Goal: Task Accomplishment & Management: Complete application form

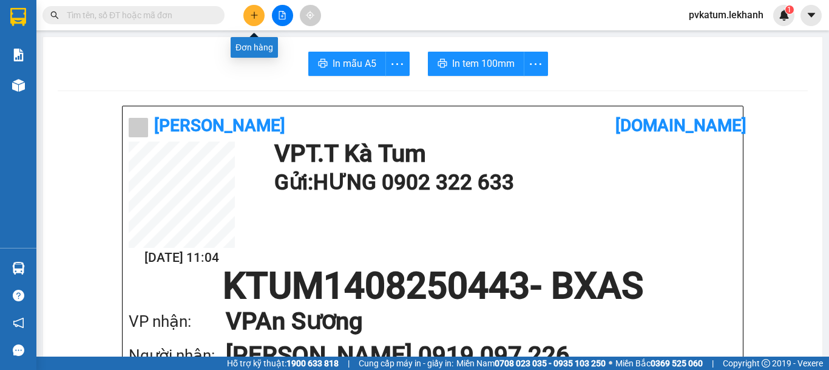
click at [256, 11] on icon "plus" at bounding box center [254, 15] width 8 height 8
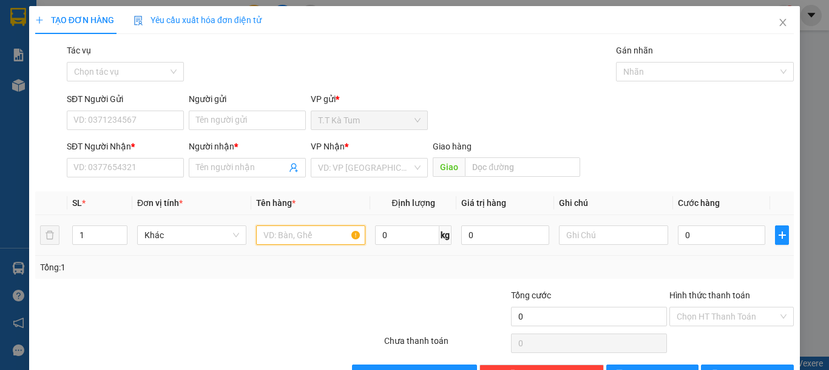
click at [298, 236] on input "text" at bounding box center [310, 234] width 109 height 19
click at [121, 122] on input "SĐT Người Gửi" at bounding box center [125, 119] width 117 height 19
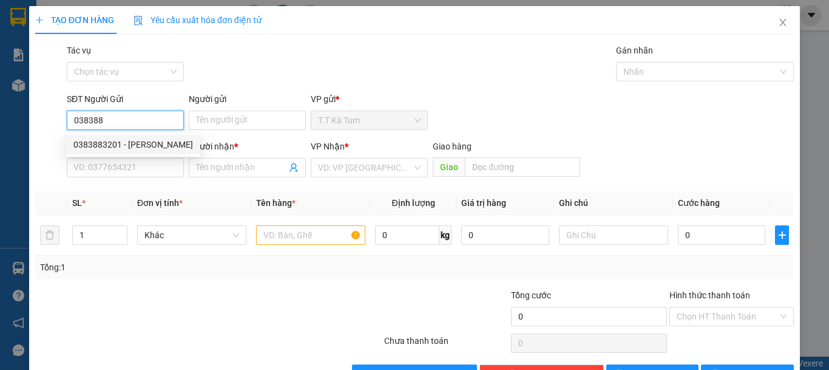
click at [135, 147] on div "0383883201 - [PERSON_NAME]" at bounding box center [133, 144] width 120 height 13
type input "0383883201"
type input "[PERSON_NAME]"
type input "0911739116"
type input "HẢI"
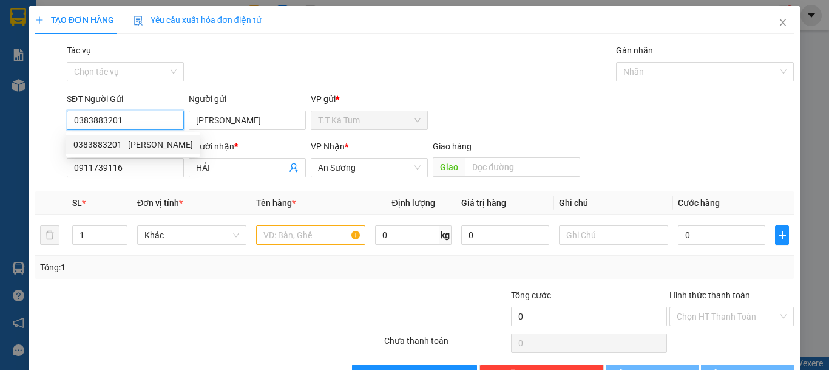
type input "40.000"
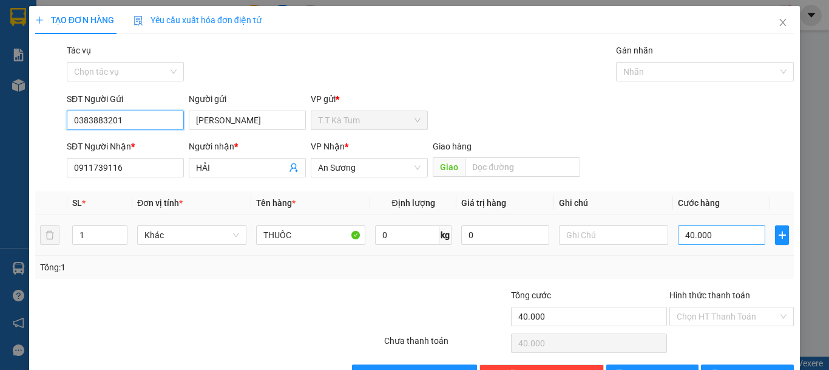
type input "0383883201"
click at [731, 236] on input "40.000" at bounding box center [721, 234] width 87 height 19
type input "3"
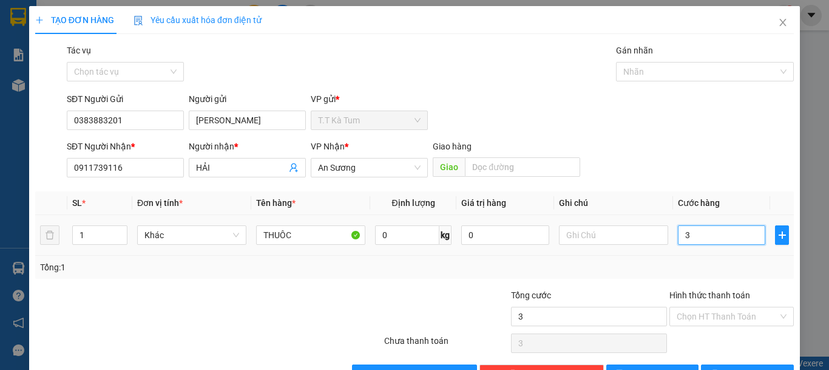
type input "30"
type input "300"
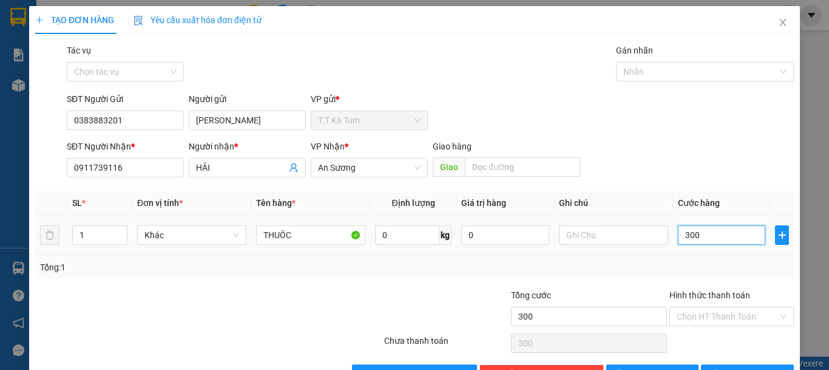
type input "3.000"
type input "30.000"
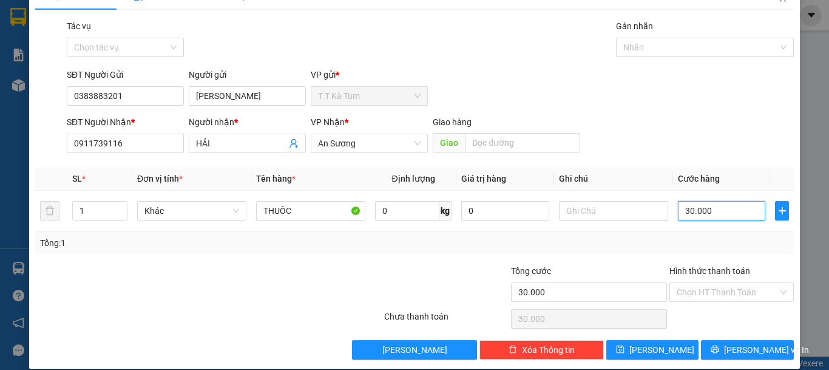
scroll to position [38, 0]
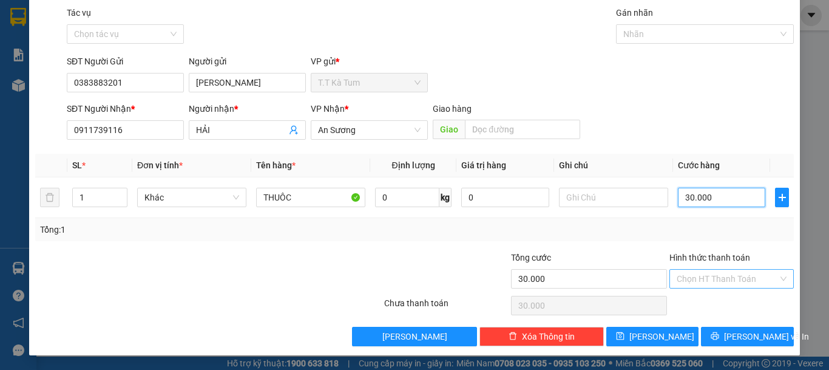
type input "30.000"
click at [706, 284] on input "Hình thức thanh toán" at bounding box center [727, 278] width 101 height 18
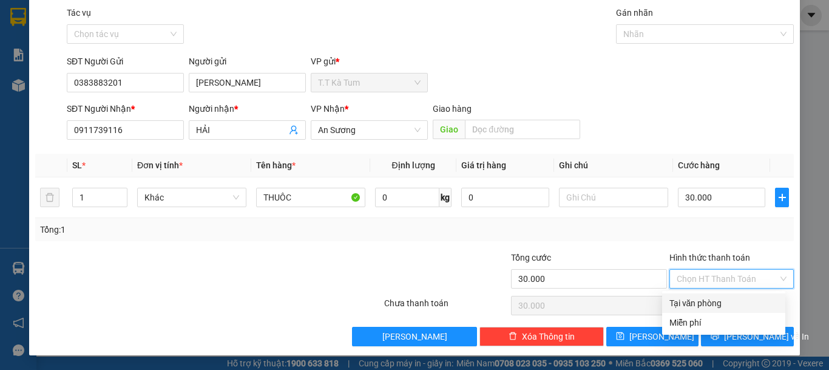
click at [704, 301] on div "Tại văn phòng" at bounding box center [723, 302] width 109 height 13
type input "0"
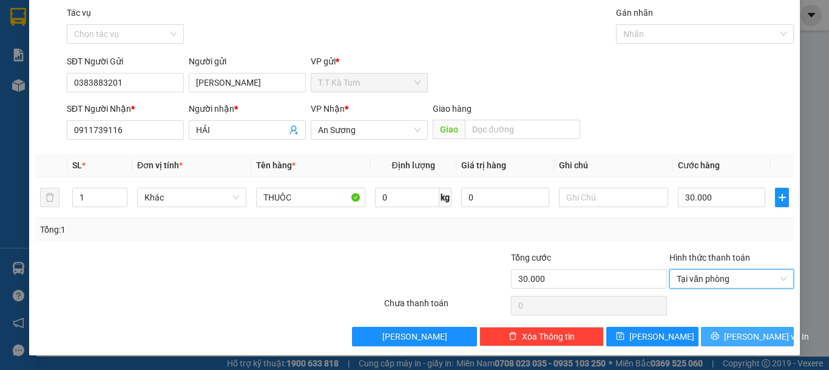
click at [725, 334] on button "[PERSON_NAME] và In" at bounding box center [747, 335] width 93 height 19
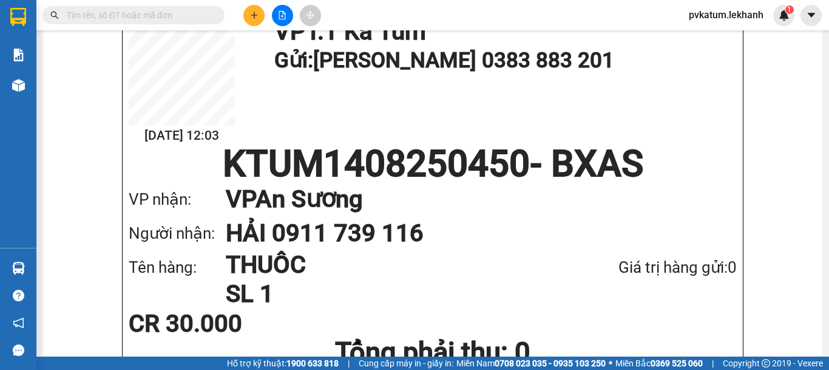
scroll to position [121, 0]
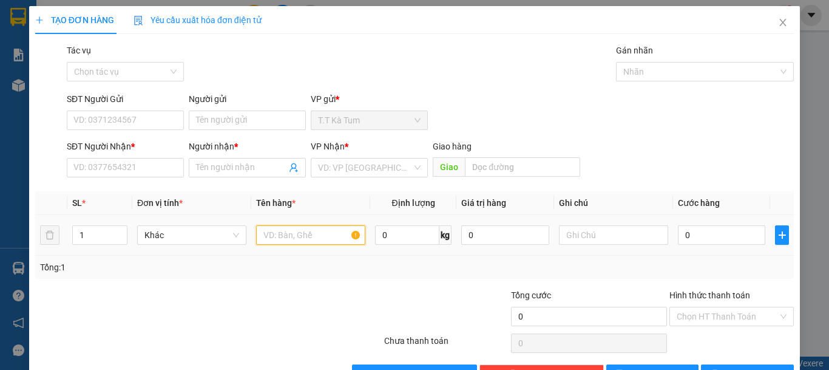
click at [286, 240] on input "text" at bounding box center [310, 234] width 109 height 19
type input "HO"
click at [778, 23] on icon "close" at bounding box center [783, 23] width 10 height 10
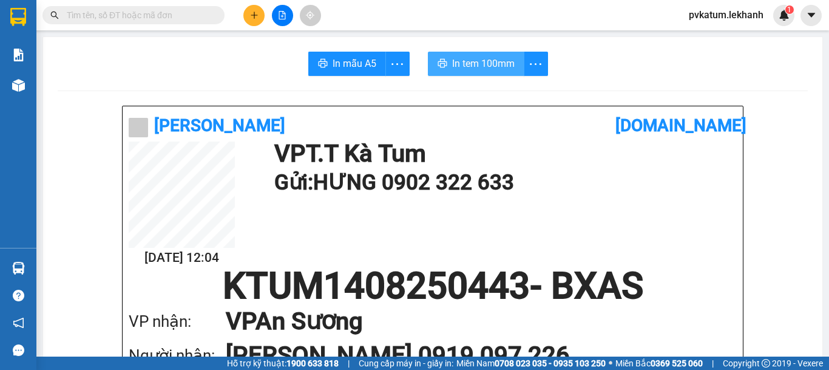
click at [470, 69] on span "In tem 100mm" at bounding box center [483, 63] width 63 height 15
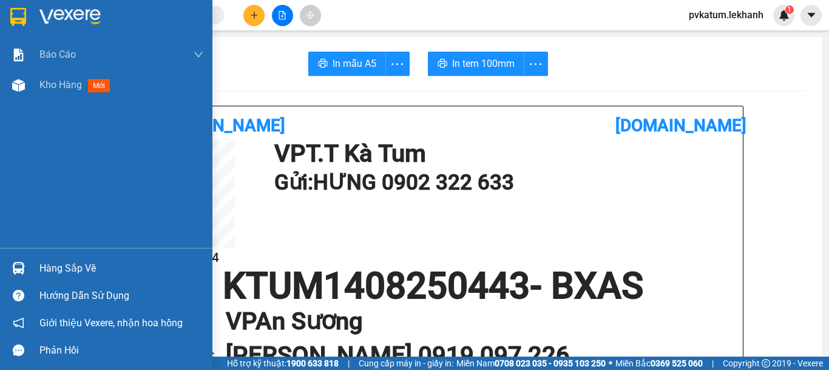
click at [59, 140] on div "Báo cáo Báo cáo dòng tiền (nhân viên) Doanh số tạo đơn theo VP gửi (nhân viên) …" at bounding box center [106, 143] width 212 height 208
click at [73, 79] on span "Kho hàng" at bounding box center [60, 85] width 42 height 12
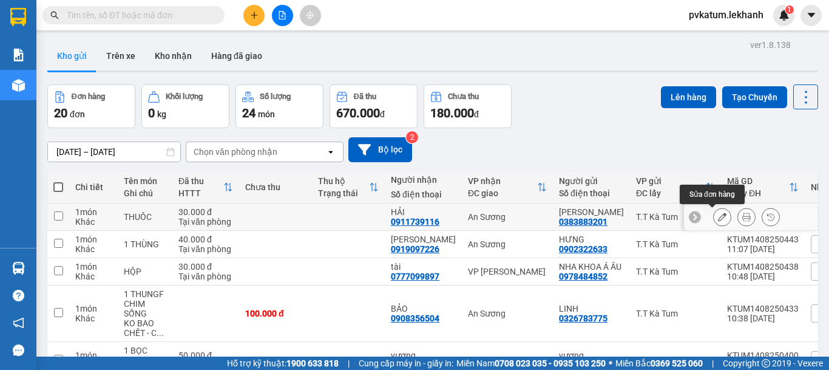
click at [714, 217] on button at bounding box center [722, 216] width 17 height 21
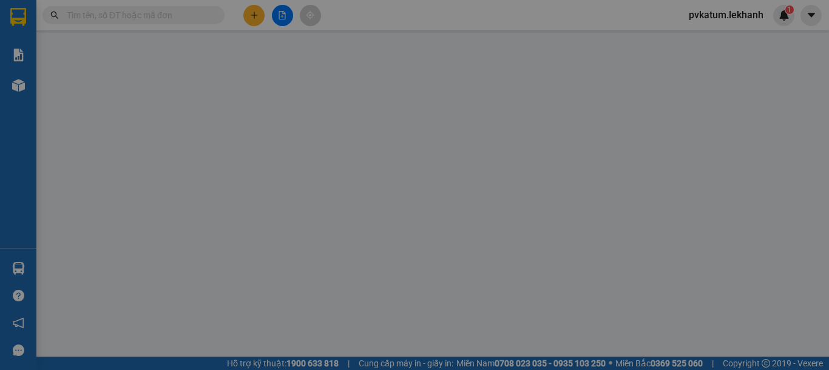
type input "0383883201"
type input "[PERSON_NAME]"
type input "0911739116"
type input "HẢI"
type input "30.000"
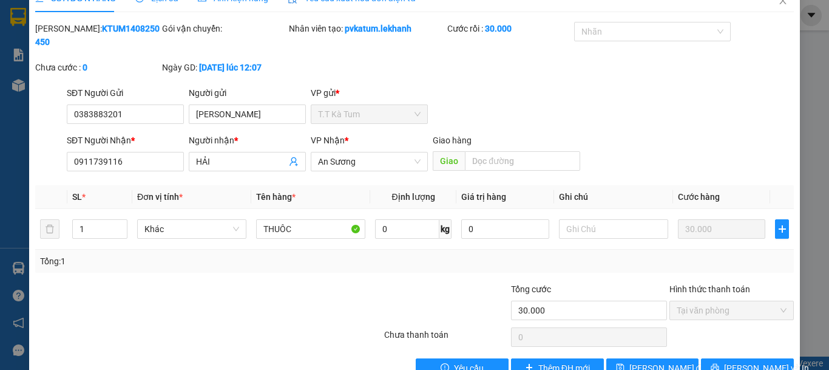
scroll to position [40, 0]
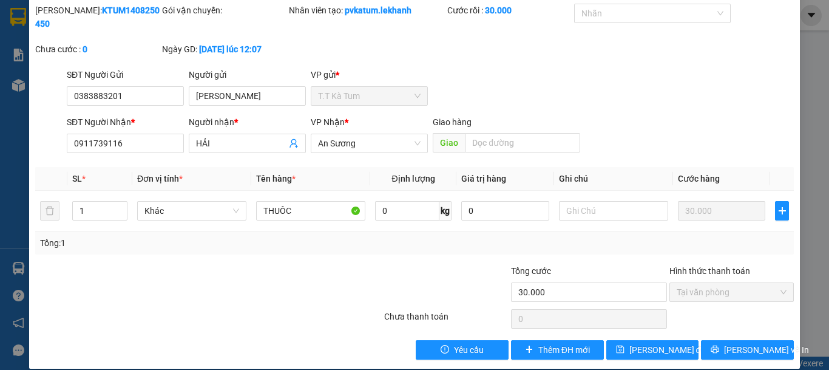
click at [695, 283] on span "Tại văn phòng" at bounding box center [732, 292] width 110 height 18
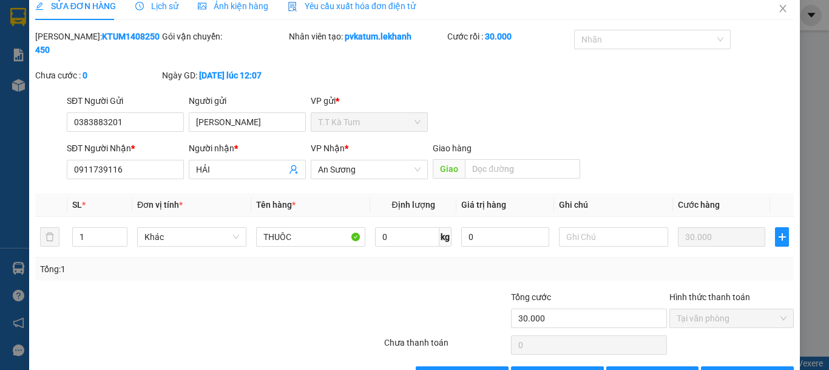
scroll to position [0, 0]
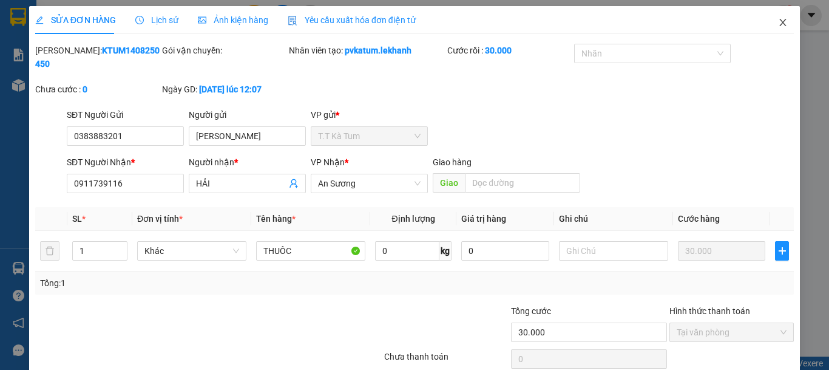
click at [780, 25] on icon "close" at bounding box center [783, 22] width 7 height 7
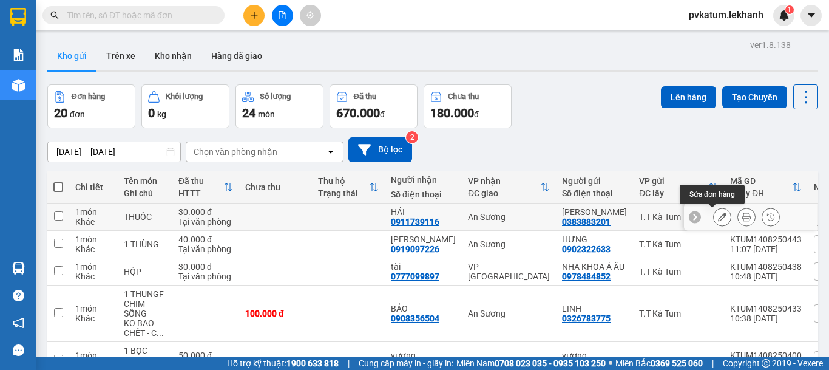
click at [718, 217] on icon at bounding box center [722, 216] width 8 height 8
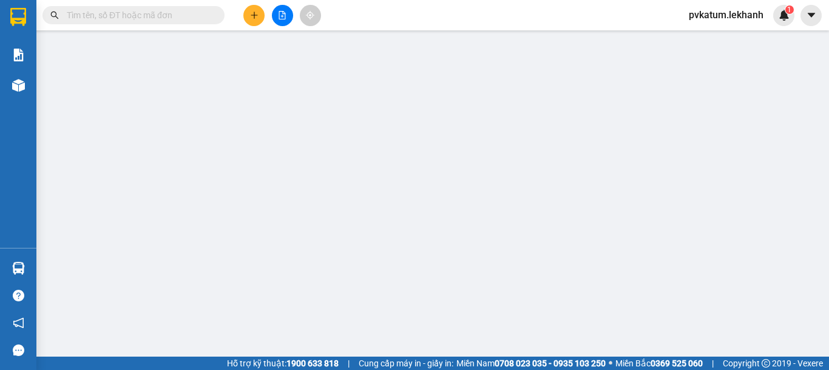
type input "0383883201"
type input "[PERSON_NAME]"
type input "0911739116"
type input "HẢI"
type input "30.000"
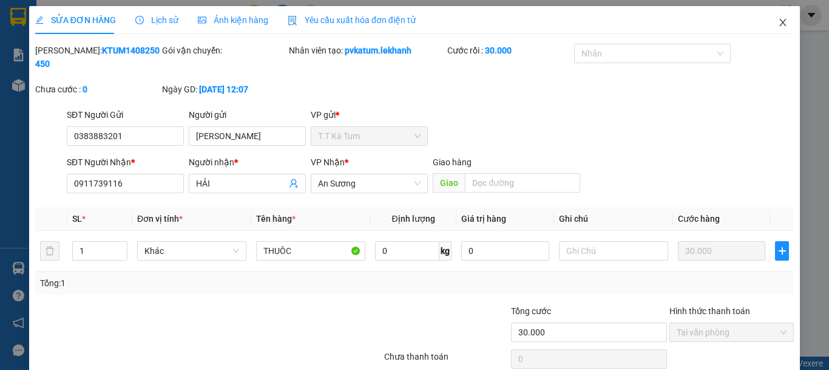
click at [775, 30] on span "Close" at bounding box center [783, 23] width 34 height 34
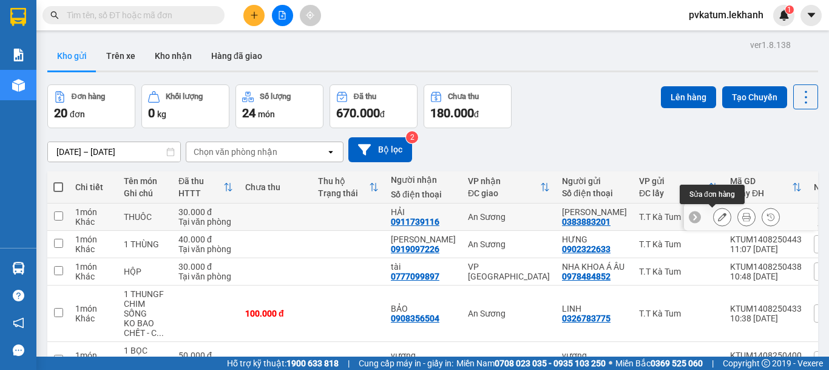
click at [718, 218] on icon at bounding box center [722, 216] width 8 height 8
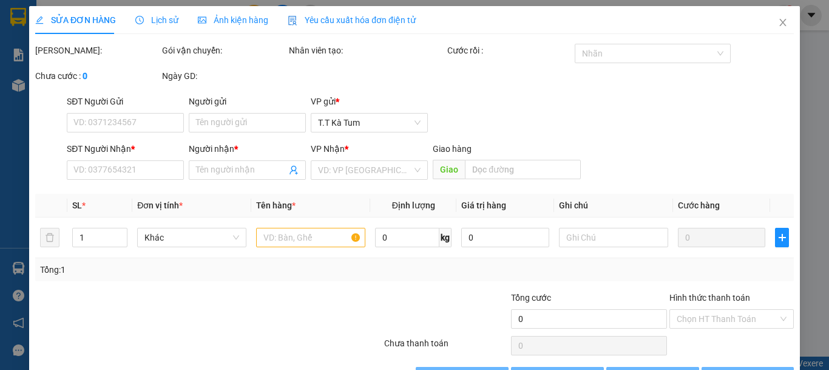
type input "0383883201"
type input "[PERSON_NAME]"
type input "0911739116"
type input "HẢI"
type input "30.000"
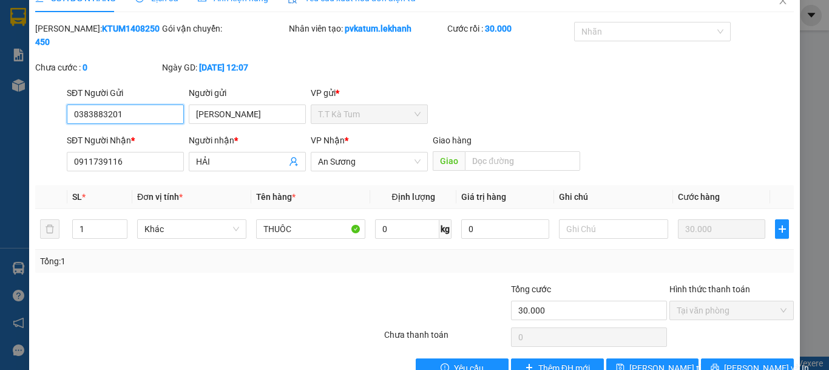
scroll to position [40, 0]
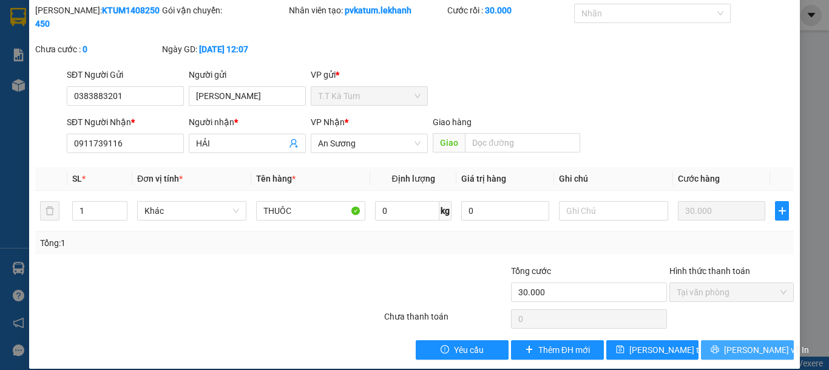
click at [717, 345] on icon "printer" at bounding box center [715, 349] width 8 height 8
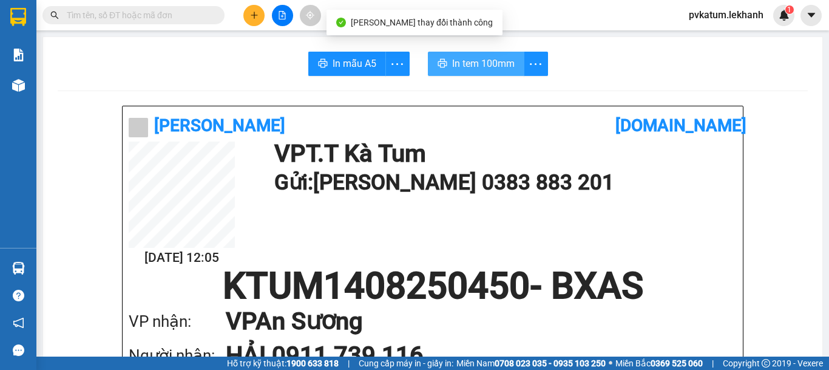
click at [476, 56] on span "In tem 100mm" at bounding box center [483, 63] width 63 height 15
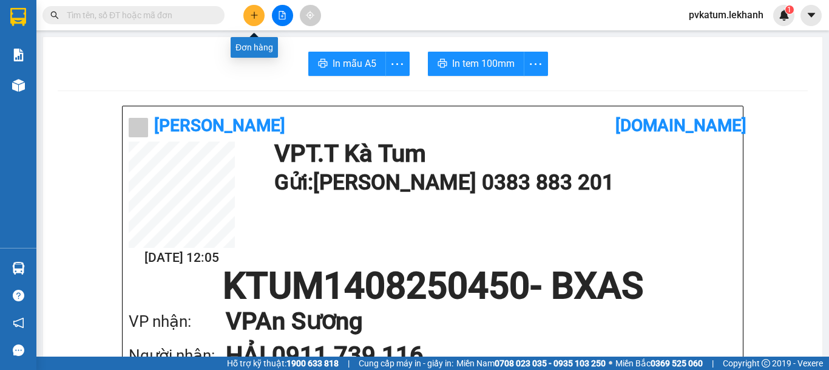
click at [261, 19] on button at bounding box center [253, 15] width 21 height 21
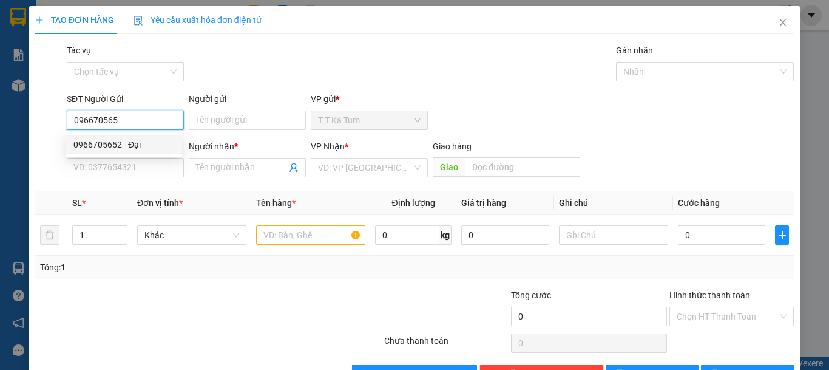
click at [104, 144] on div "0966705652 - Đại" at bounding box center [123, 144] width 101 height 13
type input "0966705652"
type input "Đại"
type input "0903104476"
type input "Sơn"
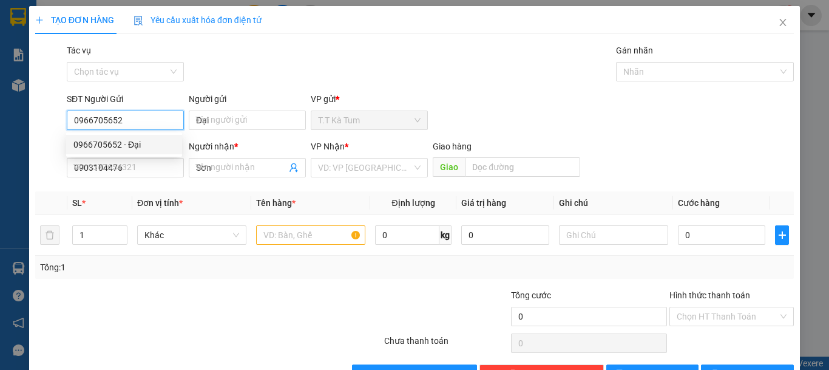
type input "140.000"
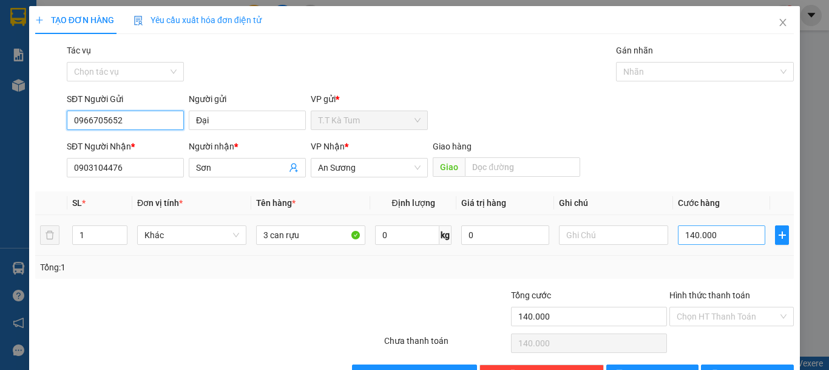
type input "0966705652"
click at [729, 236] on input "140.000" at bounding box center [721, 234] width 87 height 19
type input "5"
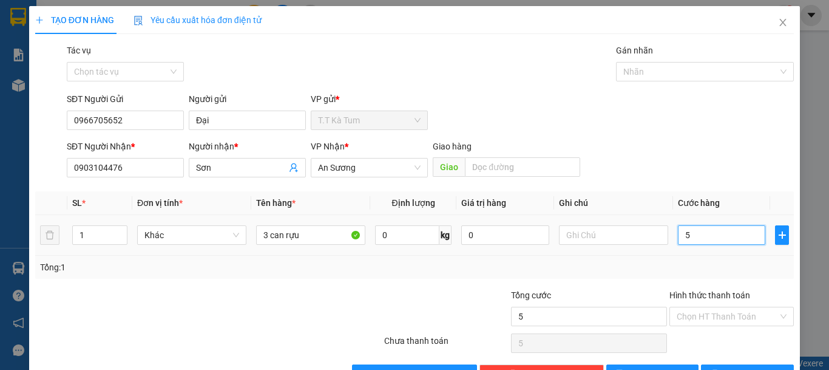
type input "50"
type input "5"
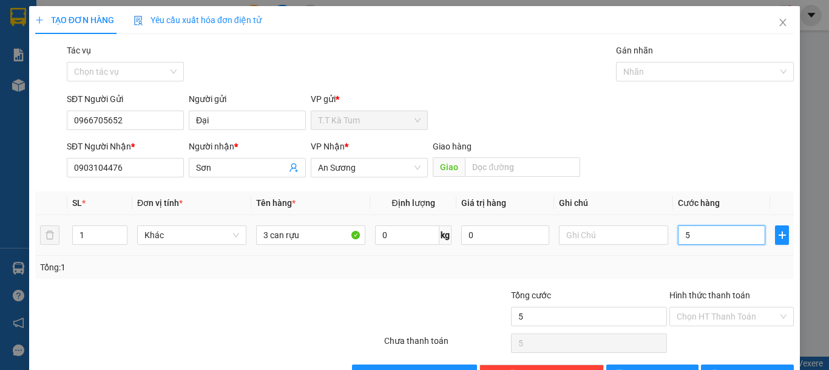
type input "0"
type input "4"
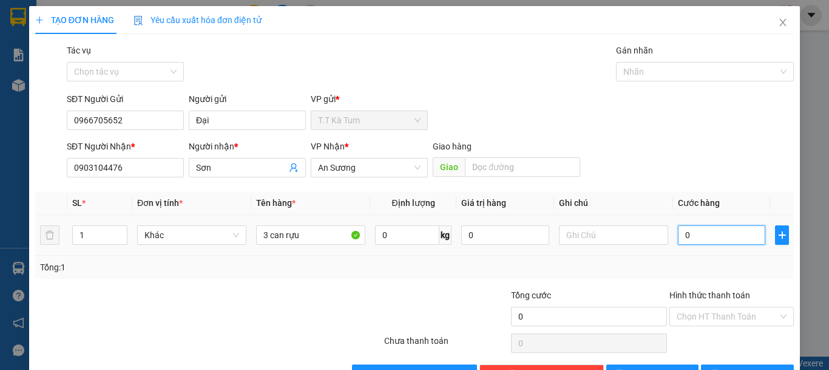
type input "4"
type input "040"
type input "40"
type input "0.400"
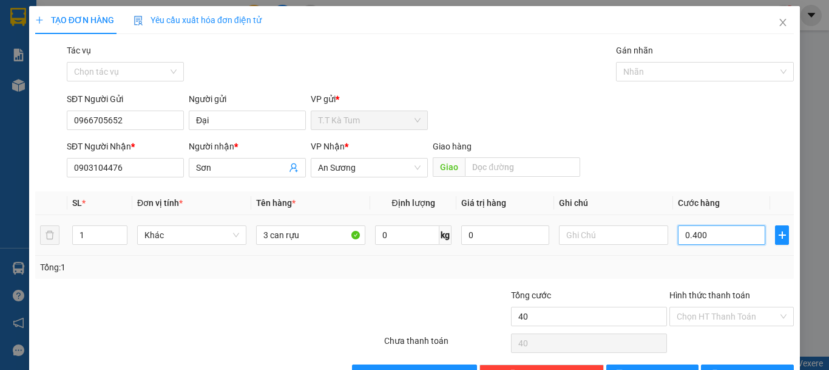
type input "400"
type input "040"
type input "40"
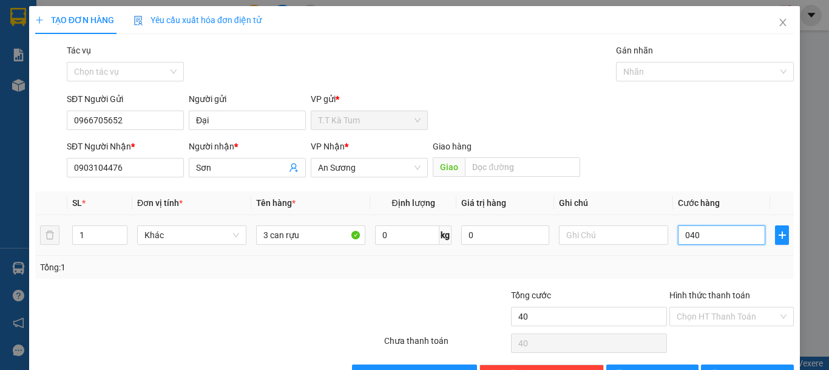
type input "04"
type input "4"
type input "0"
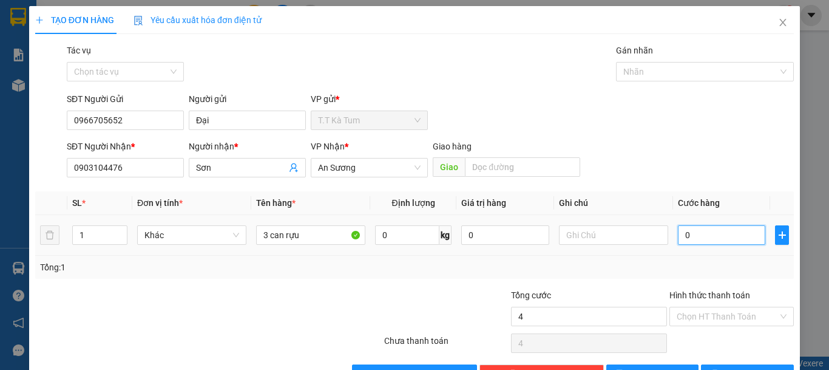
type input "0"
drag, startPoint x: 729, startPoint y: 236, endPoint x: 728, endPoint y: 245, distance: 9.1
click at [728, 245] on div "0" at bounding box center [721, 235] width 87 height 24
click at [717, 240] on input "0" at bounding box center [721, 234] width 87 height 19
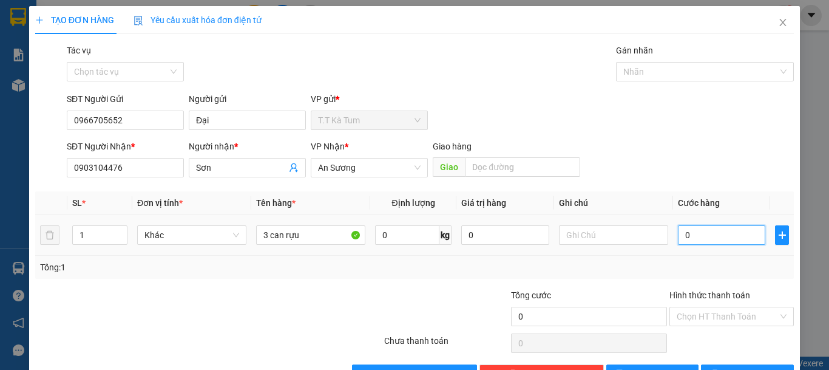
click at [717, 240] on input "0" at bounding box center [721, 234] width 87 height 19
type input "4"
type input "40"
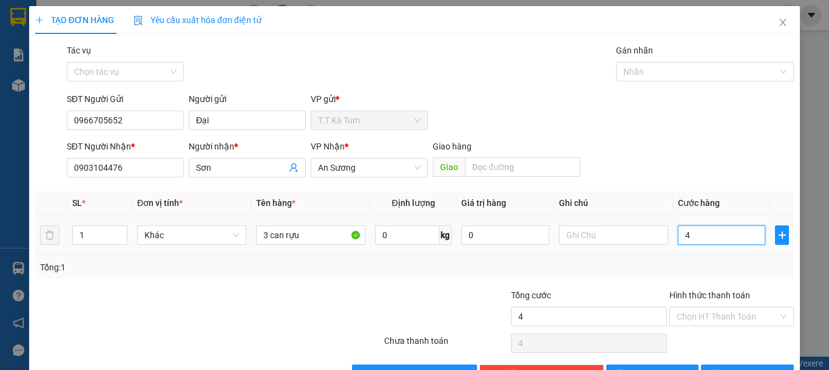
type input "40"
type input "400"
type input "4.000"
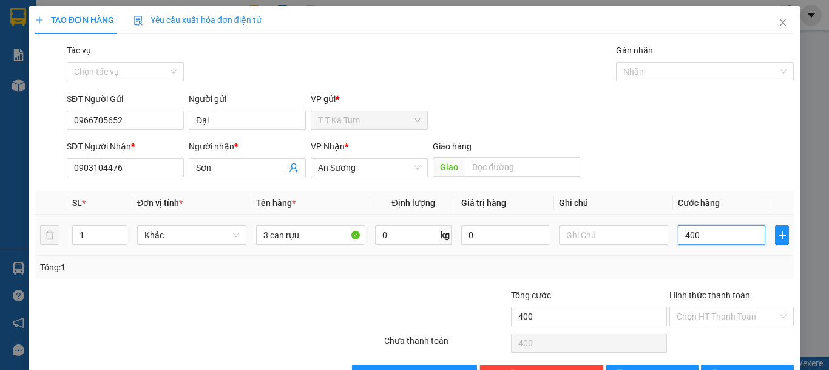
type input "4.000"
type input "40.000"
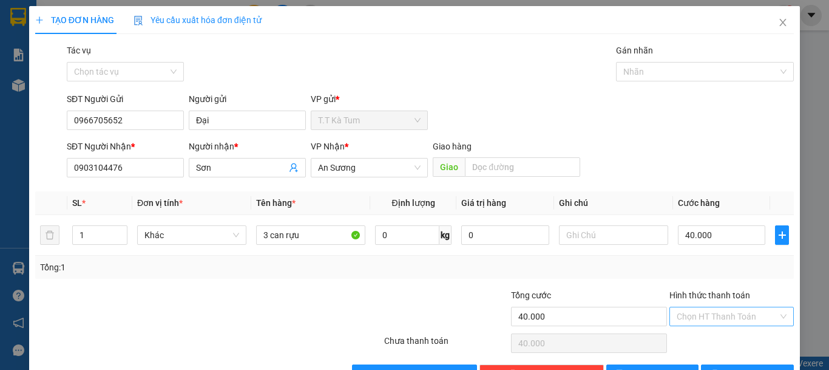
click at [711, 323] on input "Hình thức thanh toán" at bounding box center [727, 316] width 101 height 18
click at [706, 275] on div "Tại văn phòng" at bounding box center [723, 272] width 109 height 13
type input "0"
click at [323, 238] on input "3 can rựu" at bounding box center [310, 234] width 109 height 19
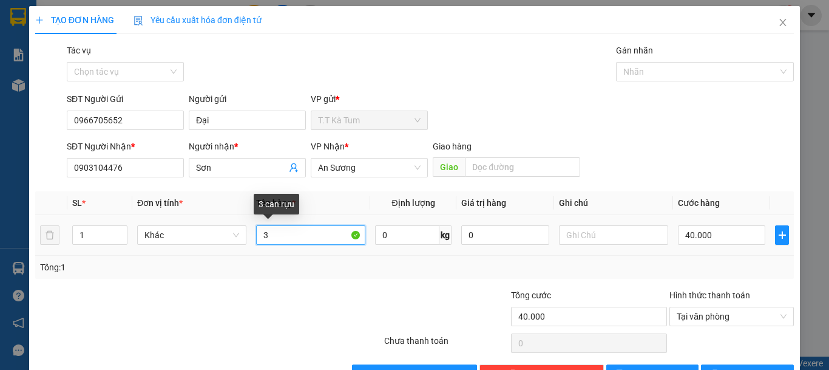
type input "3"
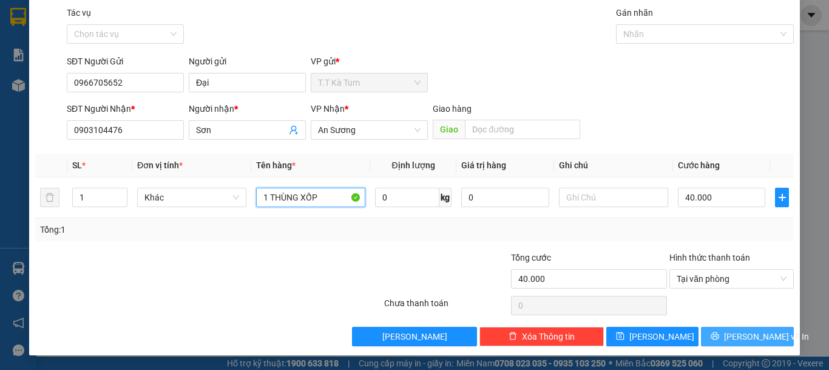
type input "1 THÙNG XỐP"
click at [711, 332] on button "[PERSON_NAME] và In" at bounding box center [747, 335] width 93 height 19
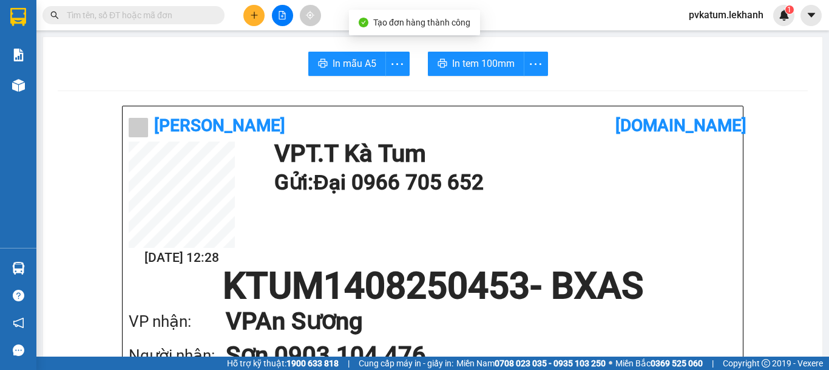
drag, startPoint x: 478, startPoint y: 79, endPoint x: 476, endPoint y: 68, distance: 11.7
click at [476, 67] on span "In tem 100mm" at bounding box center [483, 63] width 63 height 15
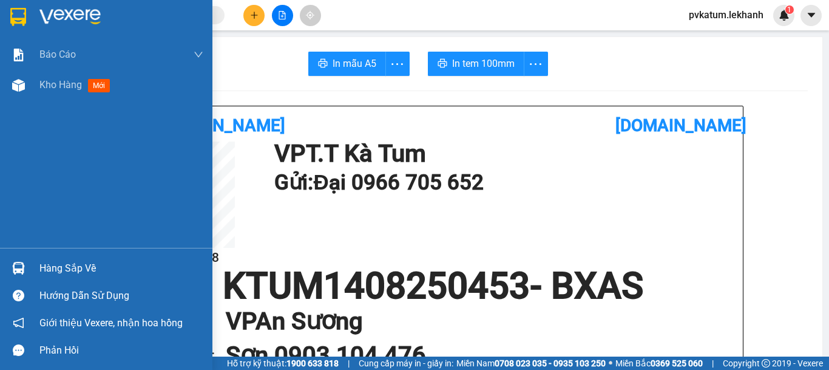
click at [61, 137] on div "Báo cáo Báo cáo dòng tiền (nhân viên) Doanh số tạo đơn theo VP gửi (nhân viên) …" at bounding box center [106, 143] width 212 height 208
click at [82, 80] on span "Kho hàng" at bounding box center [60, 85] width 42 height 12
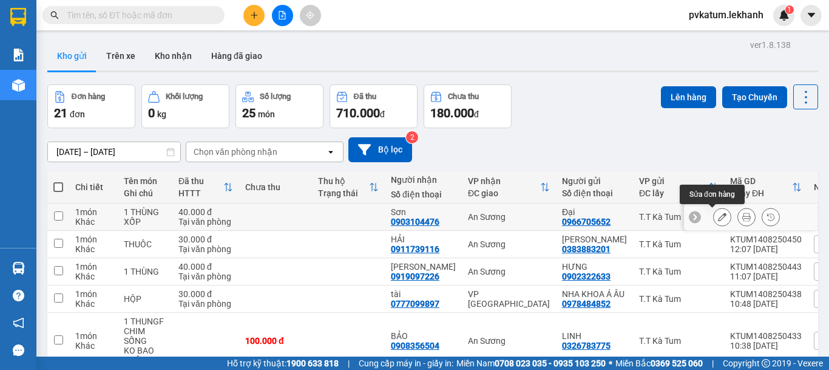
click at [713, 217] on div at bounding box center [722, 217] width 18 height 18
click at [718, 217] on icon at bounding box center [722, 216] width 8 height 8
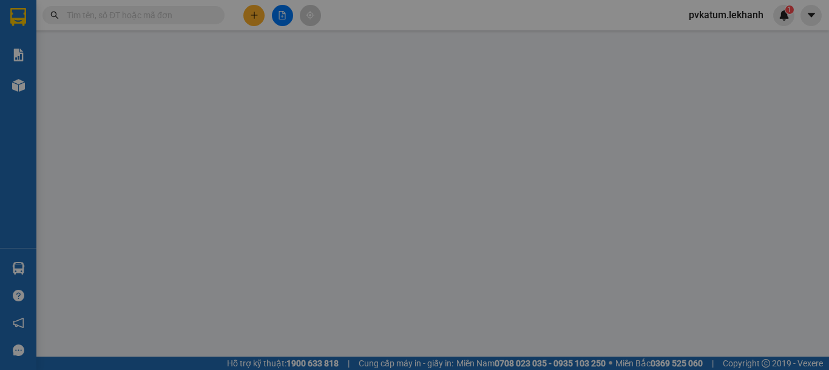
type input "0966705652"
type input "Đại"
type input "0903104476"
type input "Sơn"
type input "40.000"
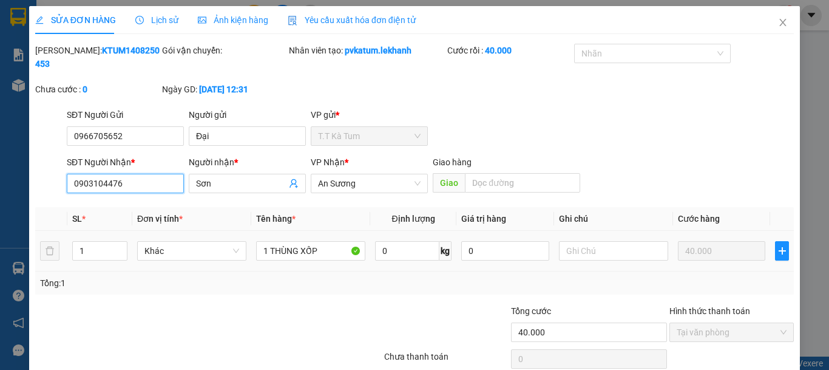
click at [164, 174] on input "0903104476" at bounding box center [125, 183] width 117 height 19
type input "0"
type input "0965485452"
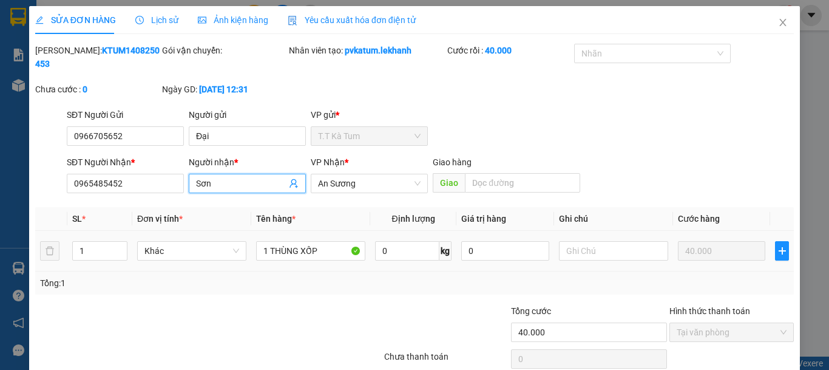
click at [231, 177] on input "Sơn" at bounding box center [241, 183] width 90 height 13
type input "S"
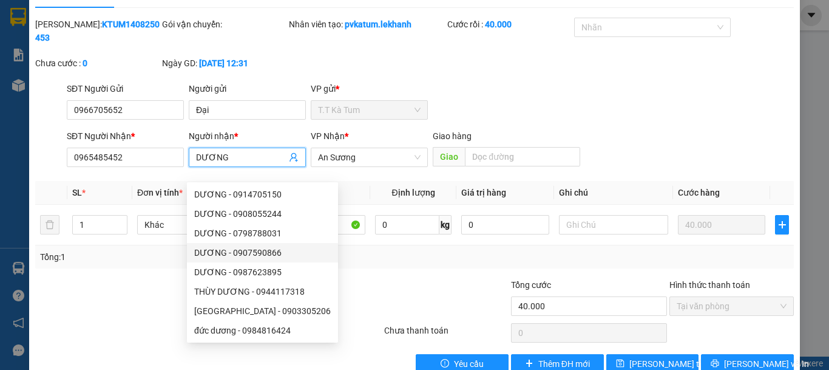
scroll to position [40, 0]
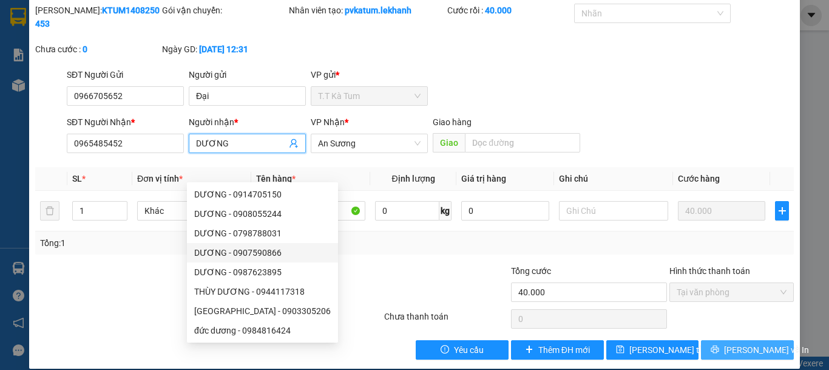
type input "DƯƠNG"
click at [719, 345] on icon "printer" at bounding box center [715, 349] width 8 height 8
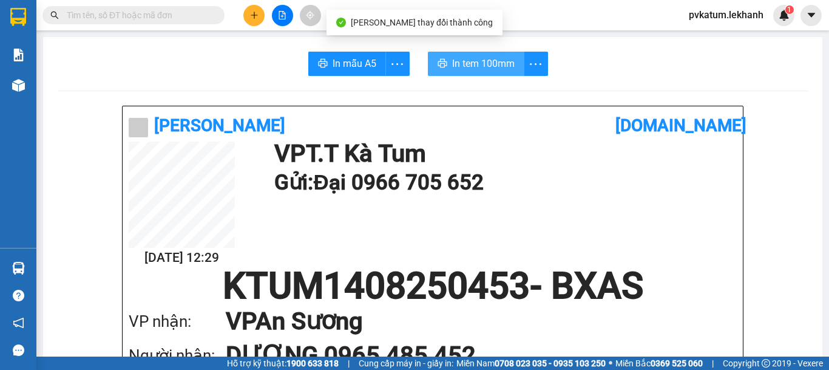
click at [464, 73] on button "In tem 100mm" at bounding box center [476, 64] width 96 height 24
